Goal: Navigation & Orientation: Find specific page/section

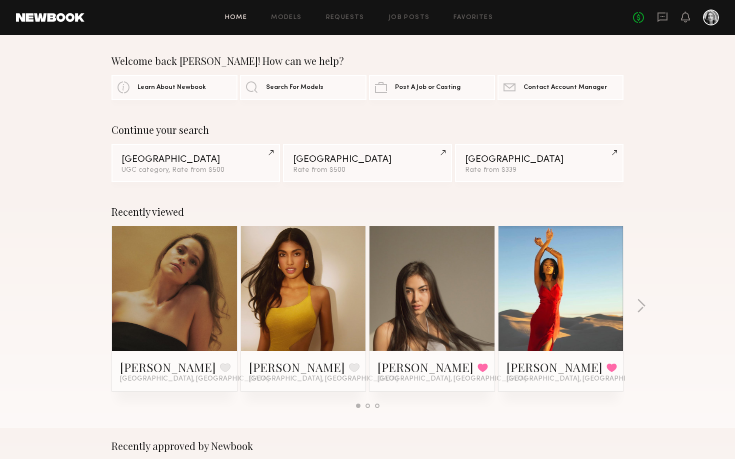
click at [668, 22] on div "No fees up to $5,000" at bounding box center [676, 17] width 86 height 16
click at [662, 17] on icon at bounding box center [662, 16] width 11 height 11
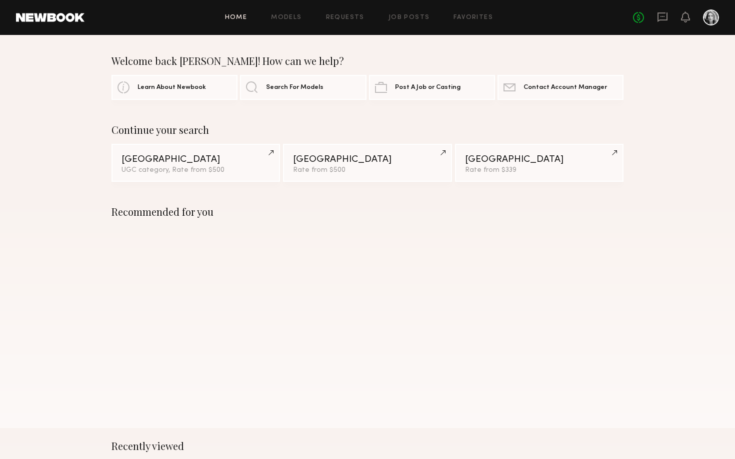
click at [670, 18] on div "No fees up to $5,000" at bounding box center [676, 17] width 86 height 16
click at [665, 18] on icon at bounding box center [662, 16] width 11 height 11
